Goal: Register for event/course

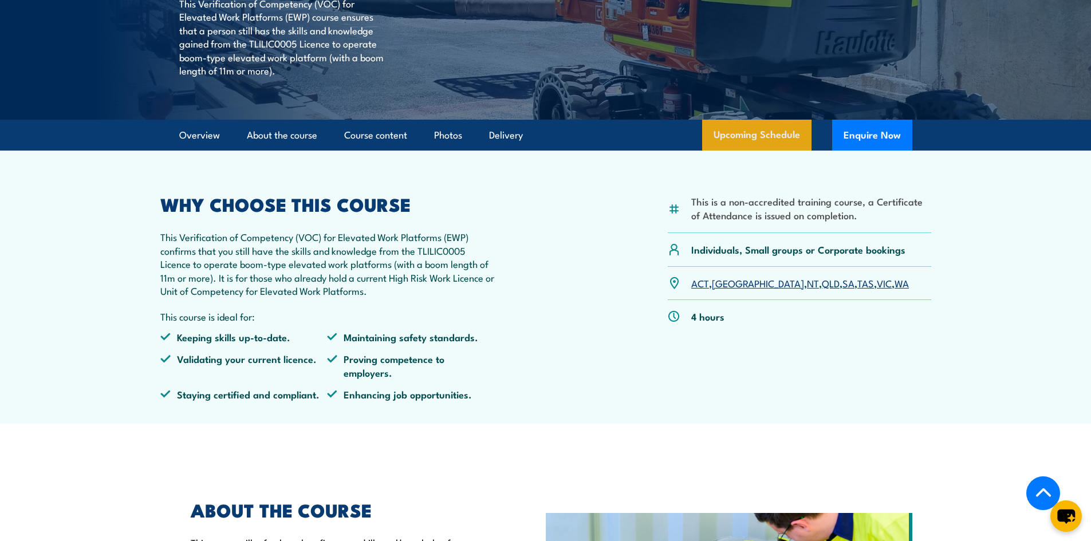
click at [724, 135] on link "Upcoming Schedule" at bounding box center [756, 135] width 109 height 31
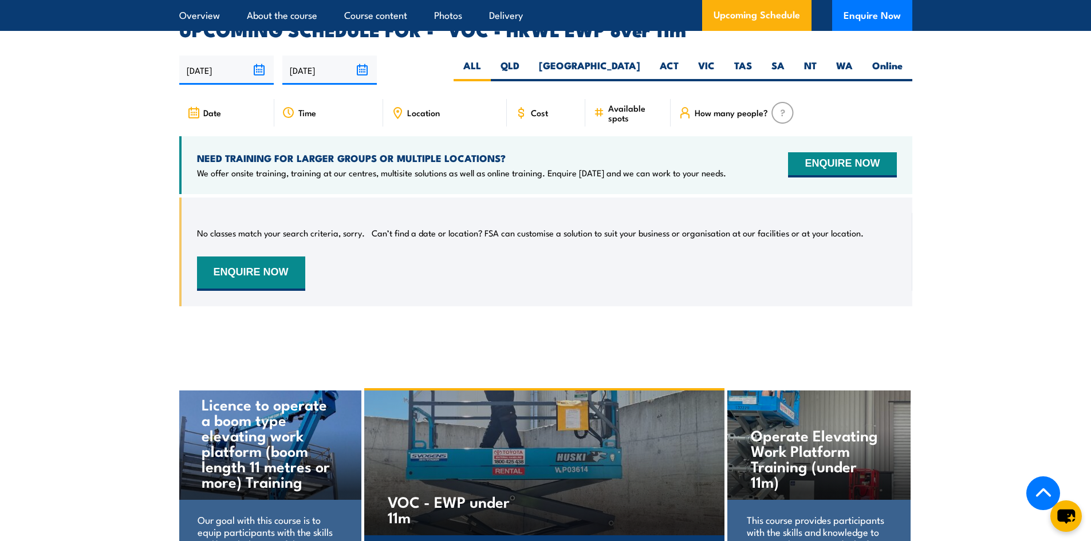
scroll to position [1790, 0]
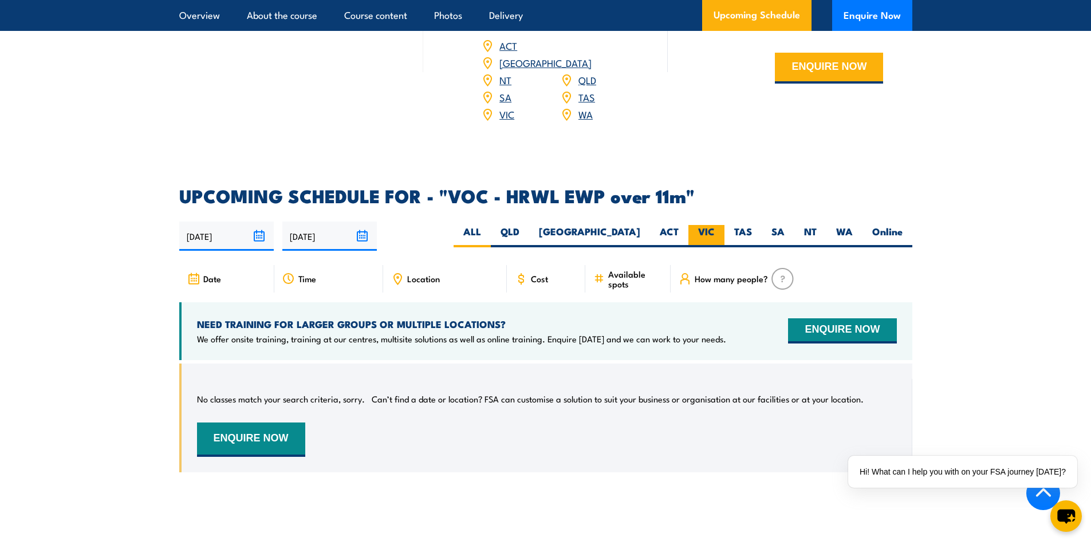
click at [705, 225] on label "VIC" at bounding box center [707, 236] width 36 height 22
click at [715, 225] on input "VIC" at bounding box center [718, 228] width 7 height 7
radio input "true"
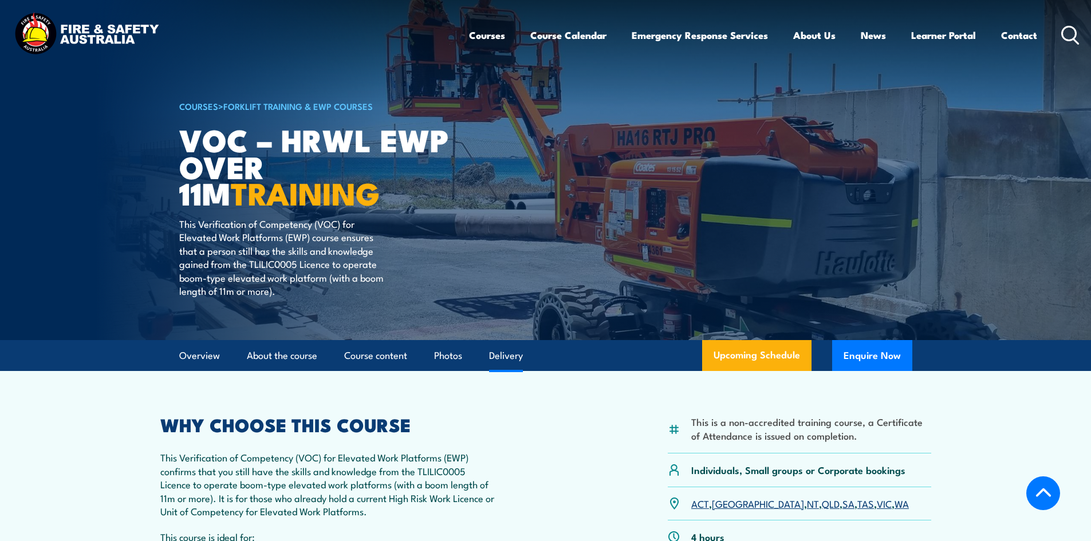
select select "3"
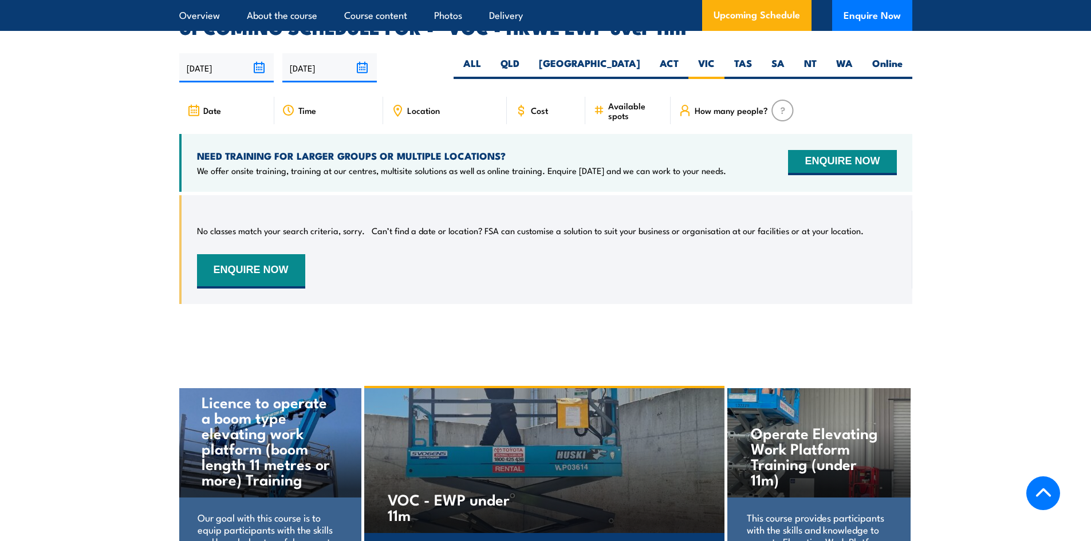
scroll to position [1790, 0]
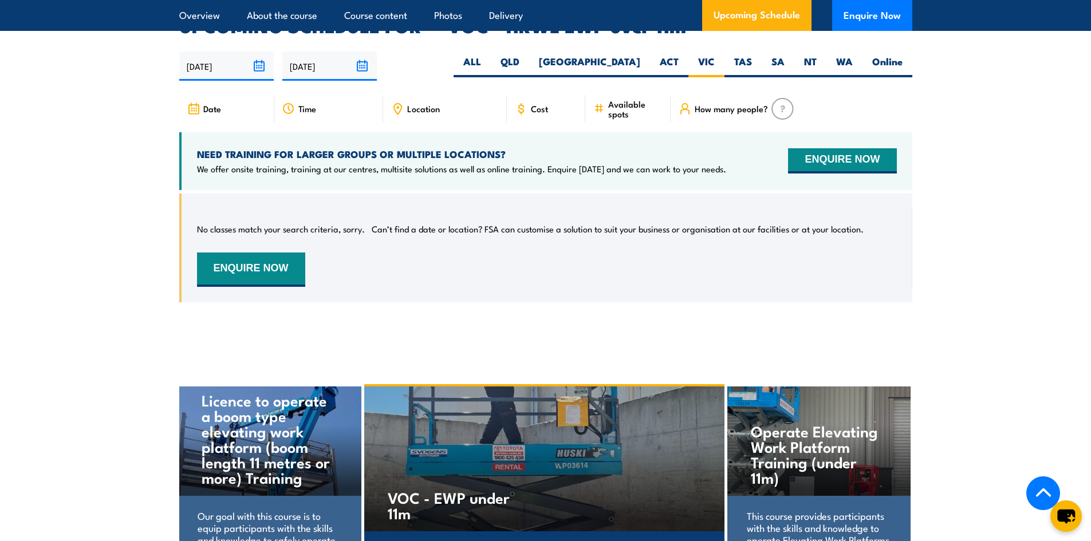
click at [288, 52] on input "[DATE]" at bounding box center [329, 66] width 95 height 29
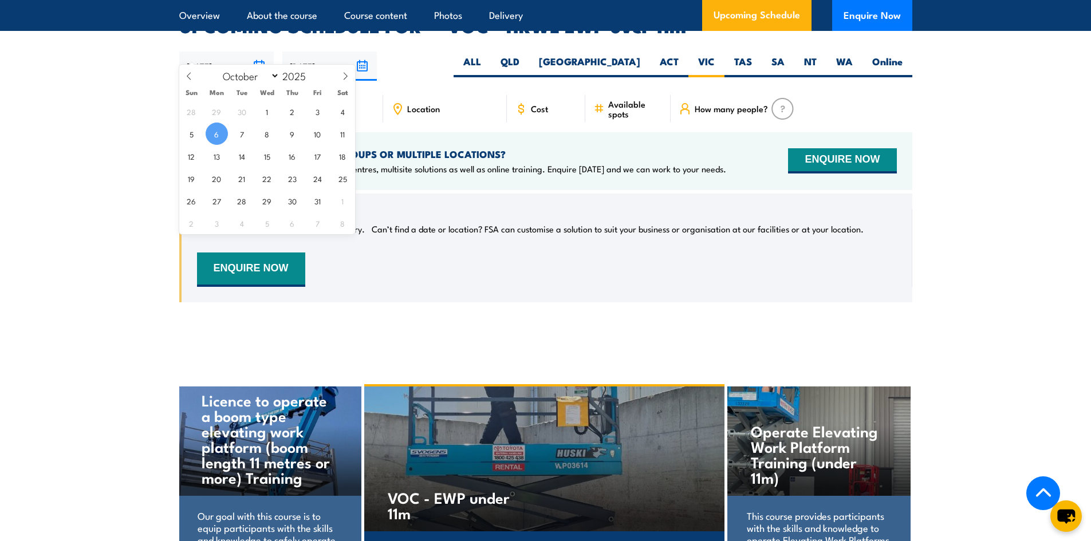
click at [234, 57] on input "[DATE]" at bounding box center [226, 66] width 95 height 29
click at [248, 136] on span "7" at bounding box center [242, 134] width 22 height 22
type input "07/10/2025"
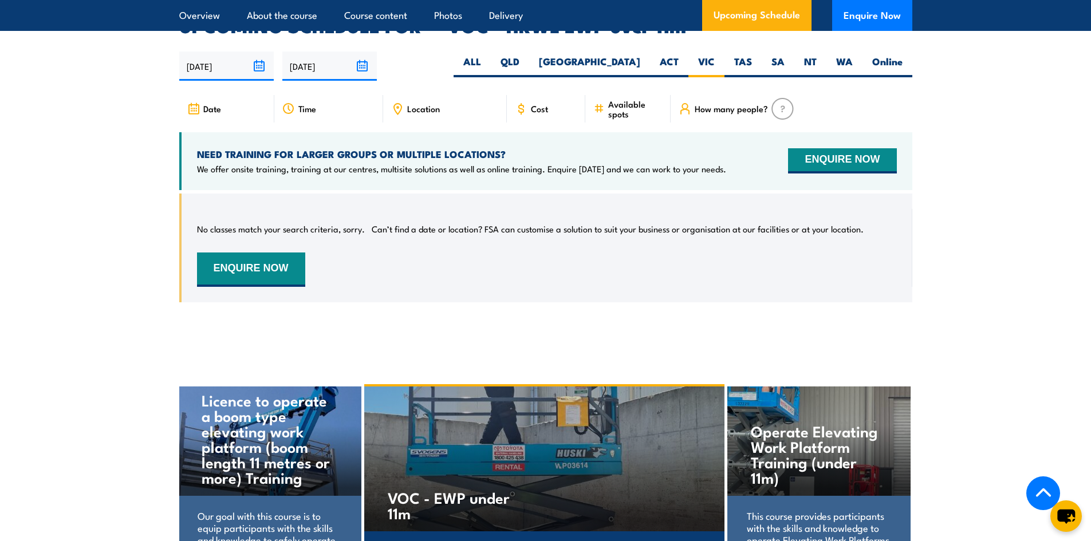
scroll to position [1689, 0]
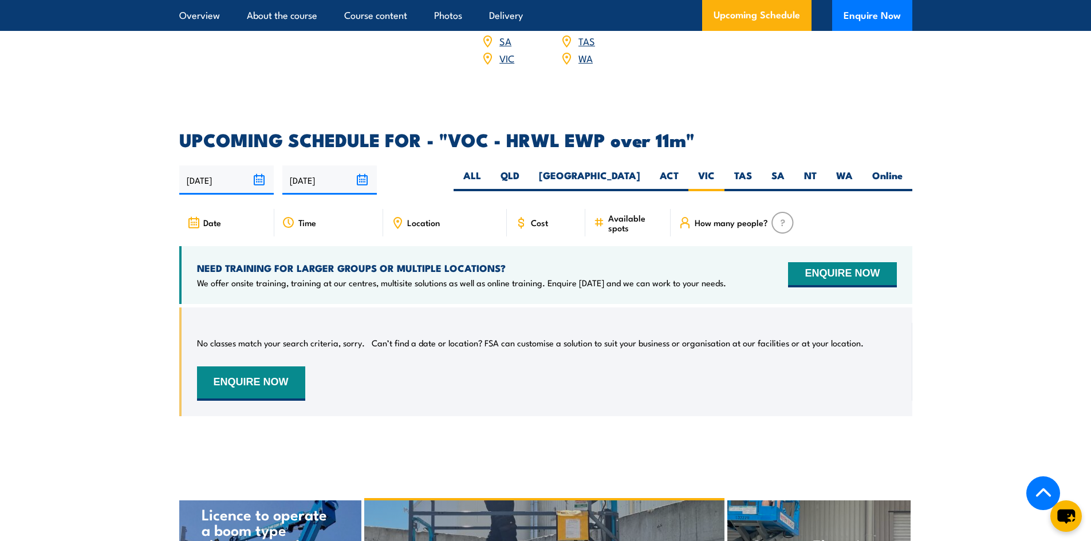
scroll to position [1676, 0]
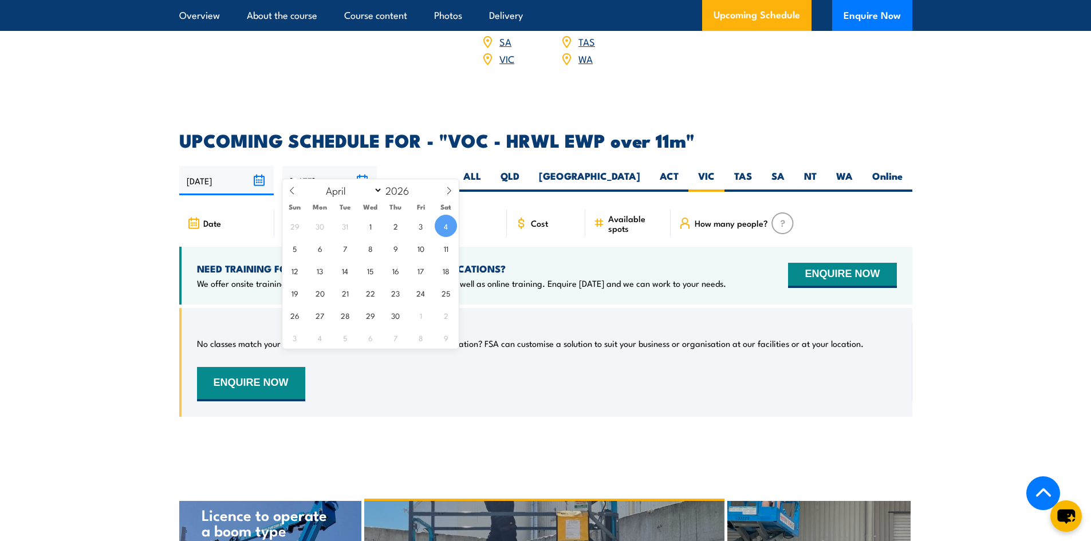
click at [368, 167] on input "[DATE]" at bounding box center [329, 180] width 95 height 29
click at [292, 193] on icon at bounding box center [292, 191] width 8 height 8
select select "0"
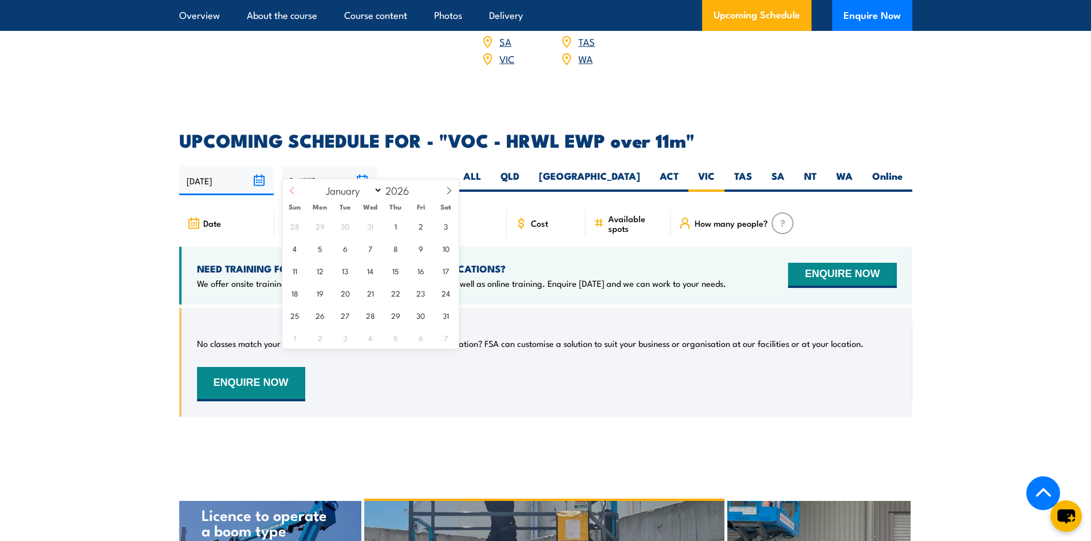
click at [292, 193] on icon at bounding box center [292, 191] width 8 height 8
type input "2025"
click at [292, 193] on icon at bounding box center [292, 191] width 8 height 8
select select "9"
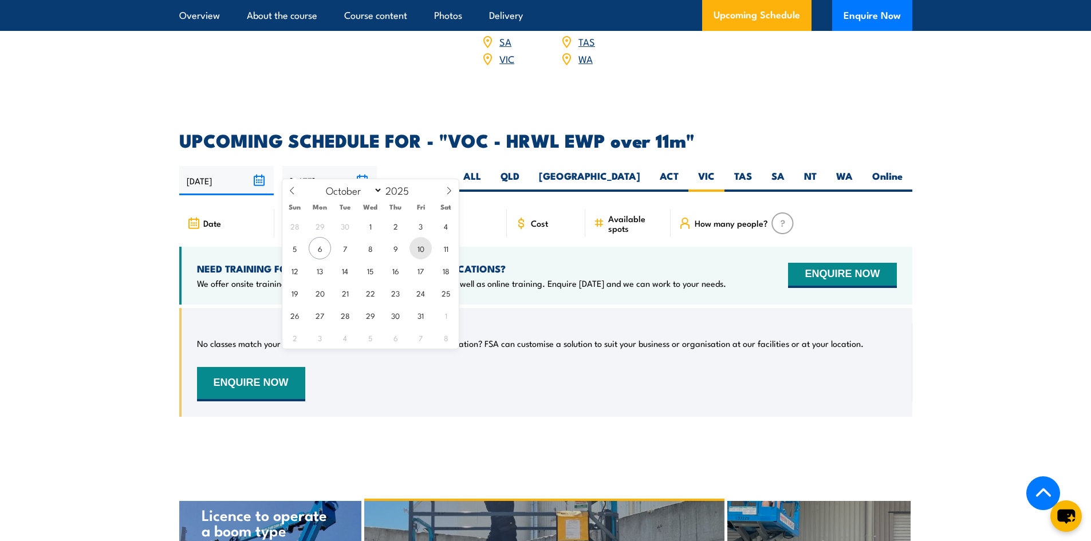
click at [415, 253] on span "10" at bounding box center [421, 248] width 22 height 22
type input "10/10/2025"
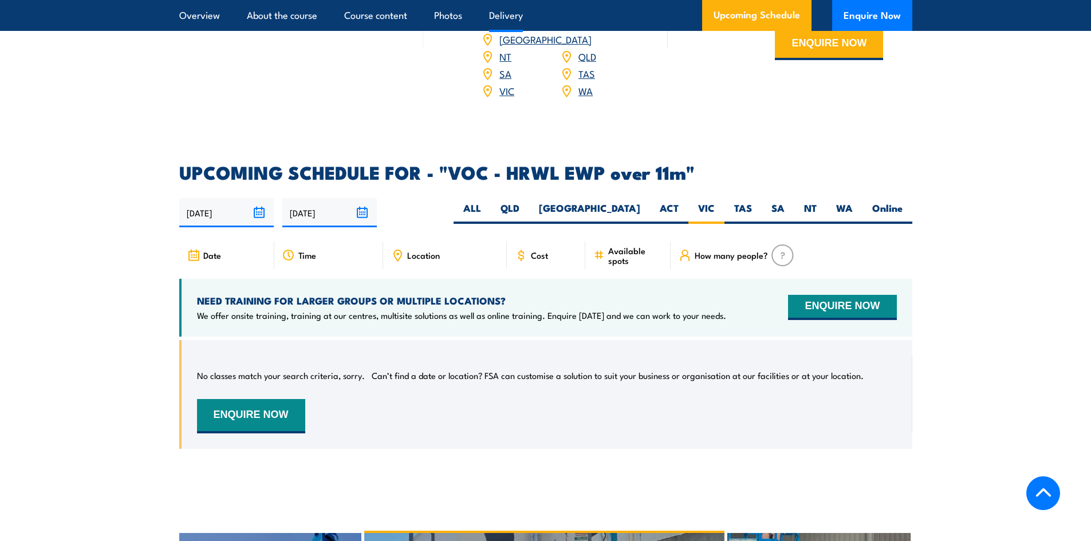
scroll to position [1687, 0]
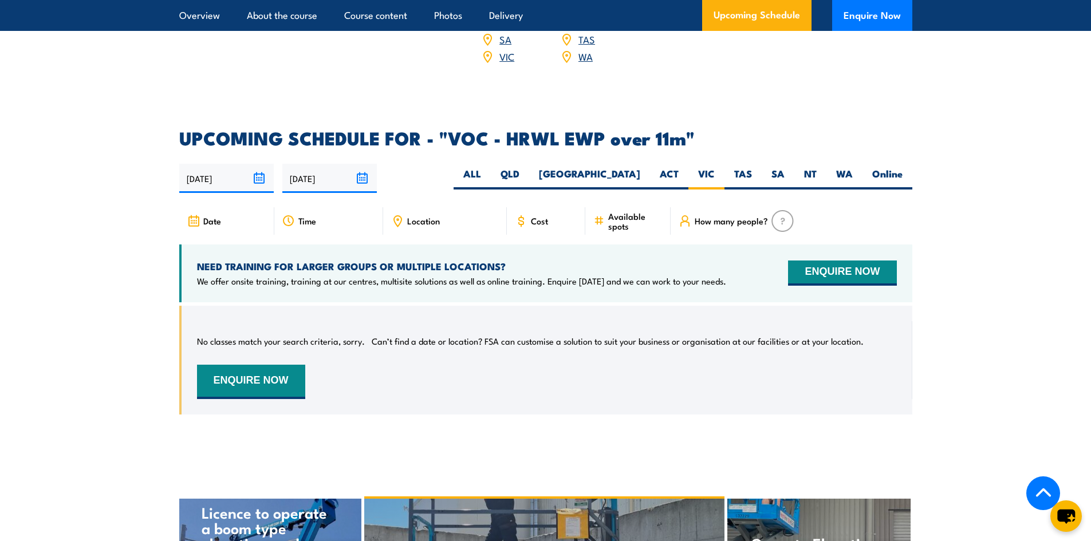
click at [201, 207] on div "Date" at bounding box center [226, 220] width 95 height 27
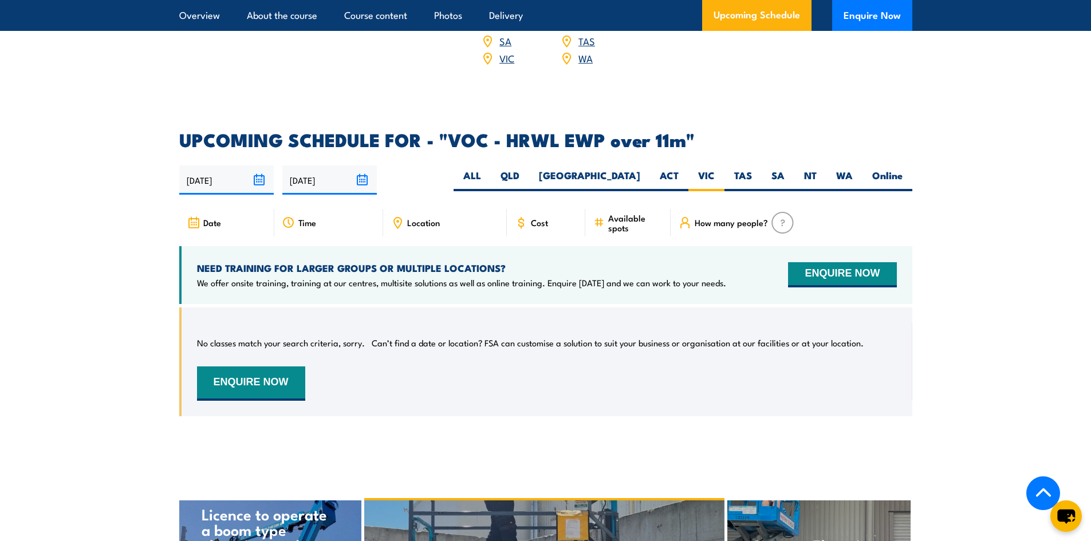
scroll to position [1676, 0]
click at [333, 215] on div "Time" at bounding box center [328, 223] width 109 height 27
click at [431, 217] on div "Location" at bounding box center [445, 223] width 124 height 27
click at [532, 217] on div "Cost" at bounding box center [546, 223] width 79 height 27
click at [11, 0] on section "Overview About the course Course content Photos Delivery Upcoming Schedule Enqu…" at bounding box center [545, 15] width 1091 height 31
